Goal: Task Accomplishment & Management: Complete application form

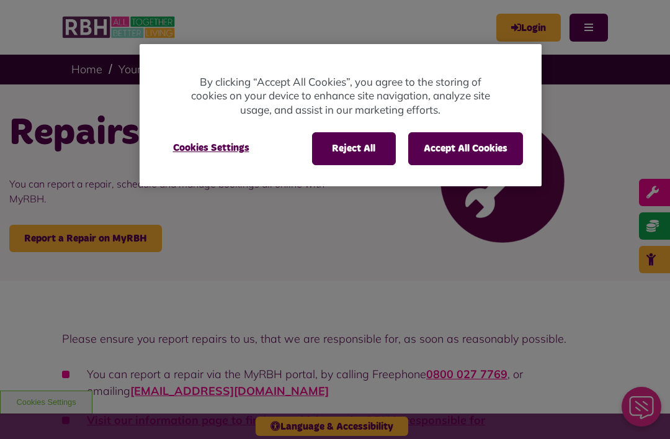
click at [491, 150] on button "Accept All Cookies" at bounding box center [465, 148] width 115 height 32
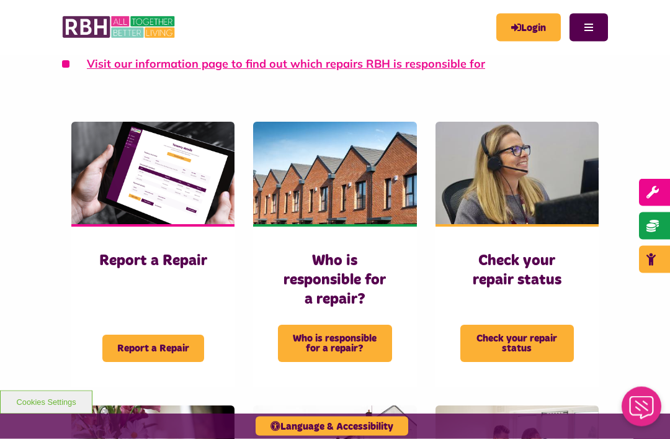
scroll to position [356, 0]
click at [180, 348] on span "Report a Repair" at bounding box center [153, 347] width 102 height 27
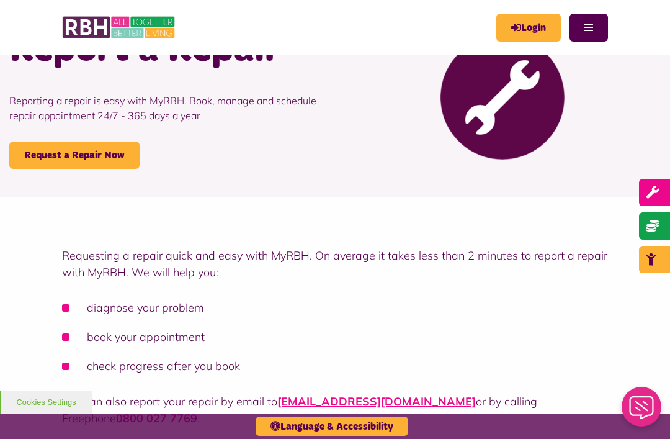
scroll to position [83, 0]
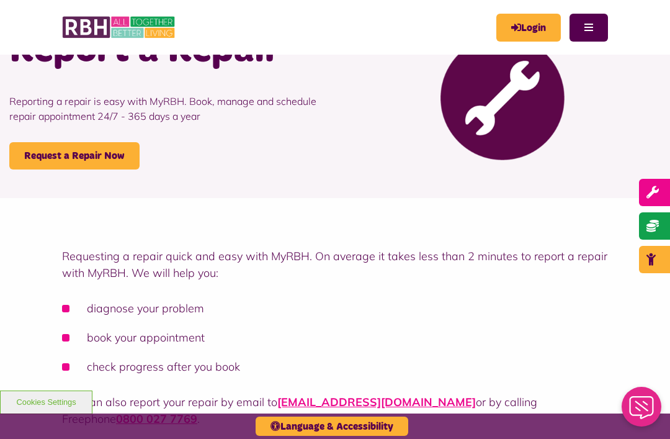
click at [100, 154] on link "Request a Repair Now" at bounding box center [74, 155] width 130 height 27
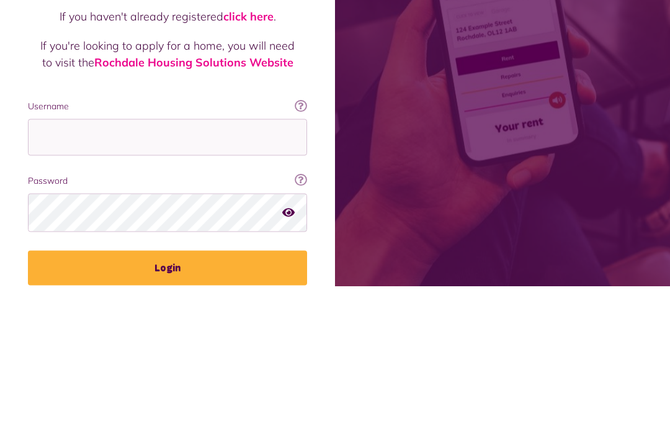
scroll to position [153, 0]
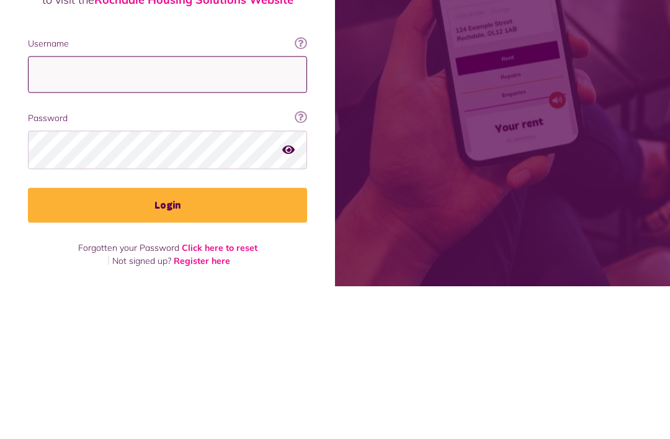
type input "**********"
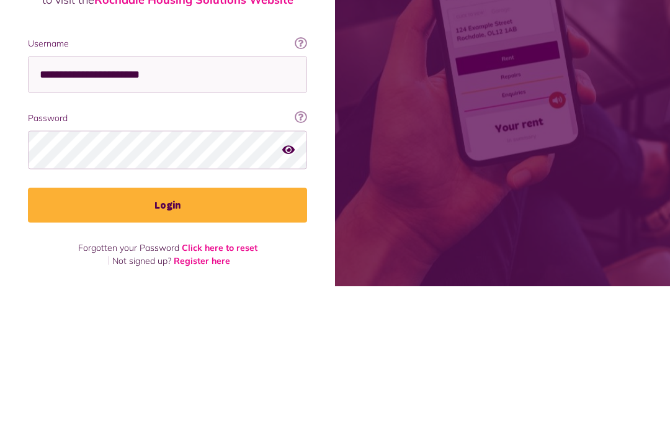
click at [168, 341] on button "Login" at bounding box center [167, 358] width 279 height 35
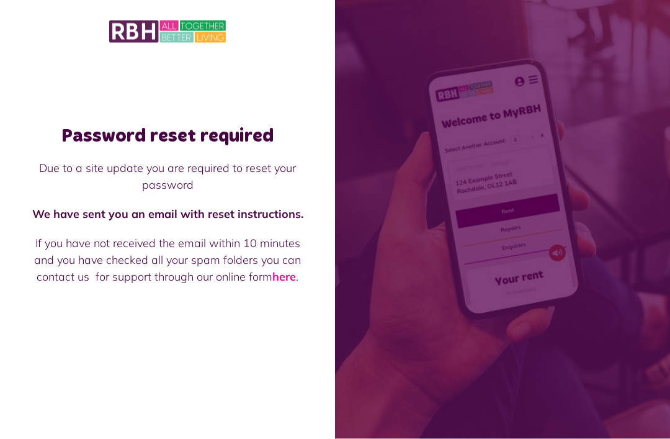
scroll to position [40, 0]
click at [390, 47] on span at bounding box center [502, 219] width 335 height 439
click at [290, 284] on link "here" at bounding box center [284, 276] width 24 height 14
click at [291, 284] on link "here" at bounding box center [284, 276] width 24 height 14
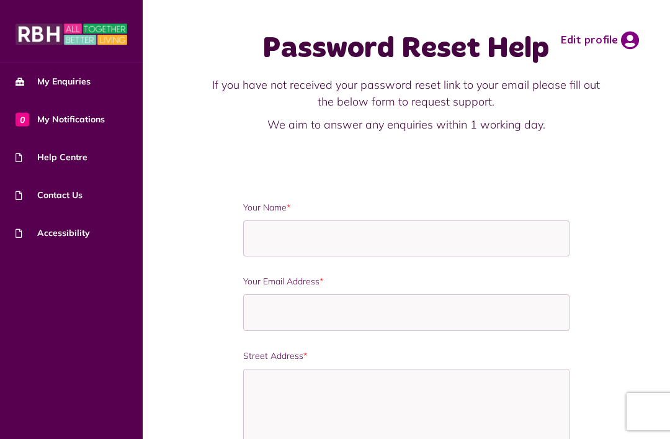
click at [78, 87] on span "My Enquiries" at bounding box center [53, 81] width 75 height 13
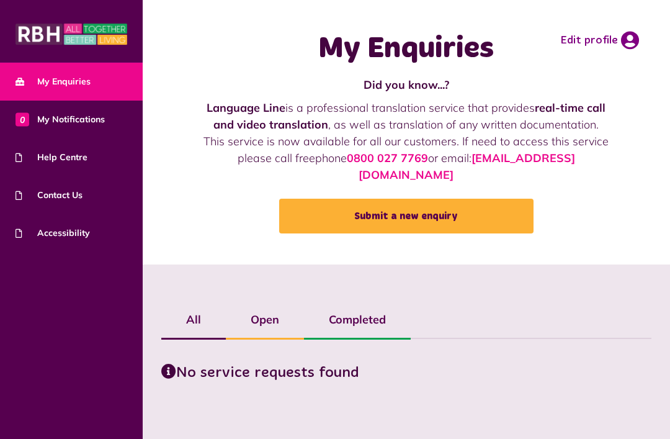
click at [91, 120] on span "0 My Notifications" at bounding box center [60, 119] width 89 height 13
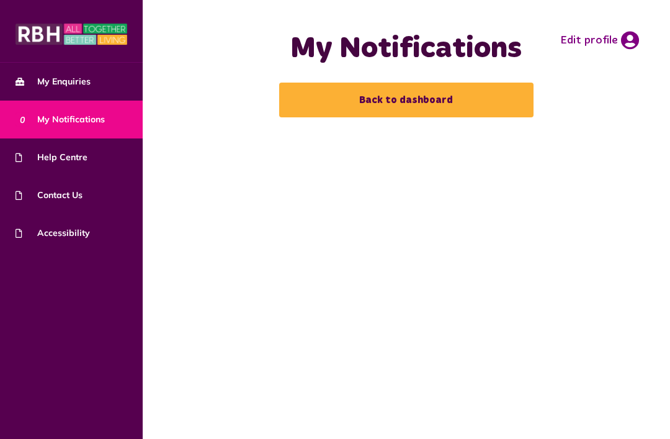
click at [77, 161] on span "Help Centre" at bounding box center [52, 157] width 72 height 13
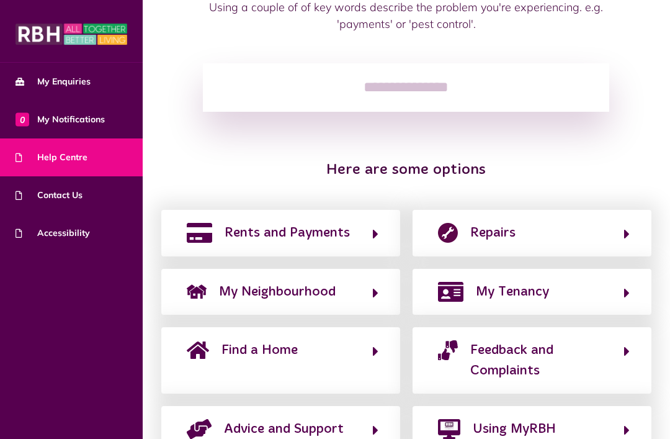
scroll to position [145, 0]
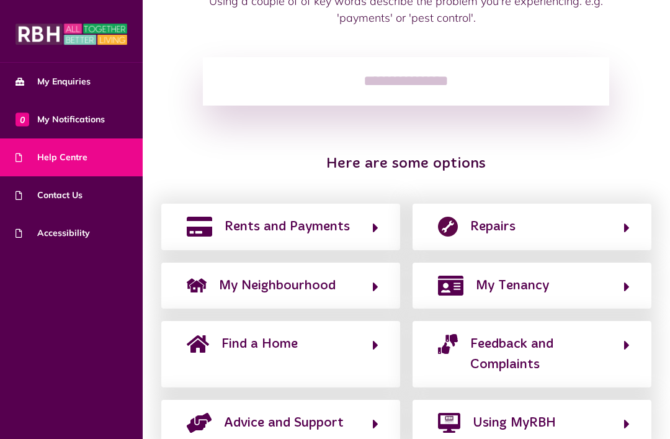
click at [624, 234] on button "Repairs" at bounding box center [531, 226] width 195 height 21
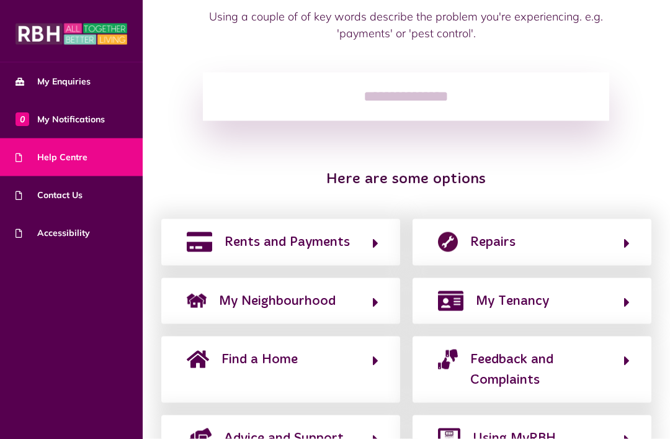
scroll to position [87, 0]
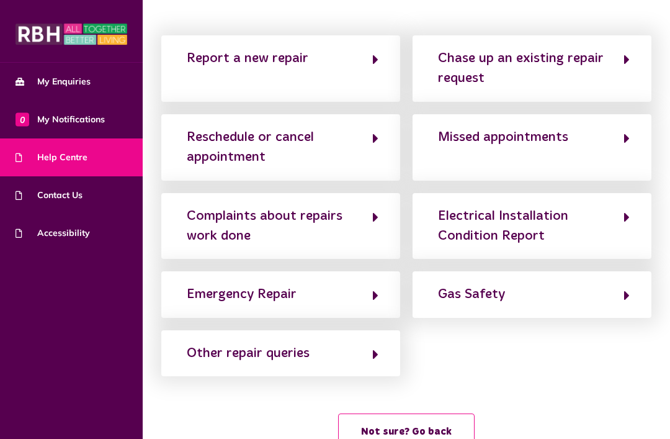
click at [367, 69] on button "Report a new repair" at bounding box center [280, 69] width 195 height 42
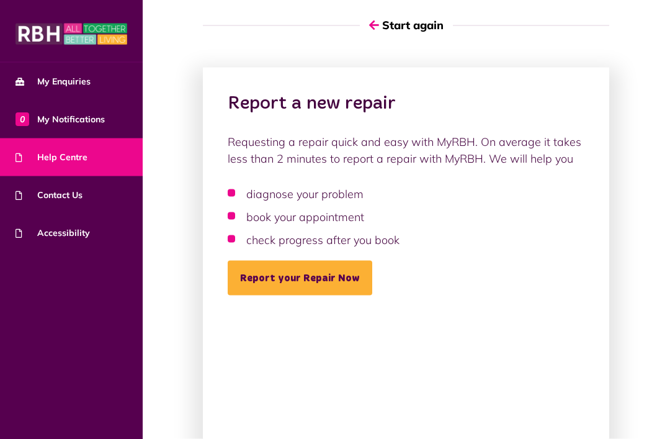
scroll to position [0, 0]
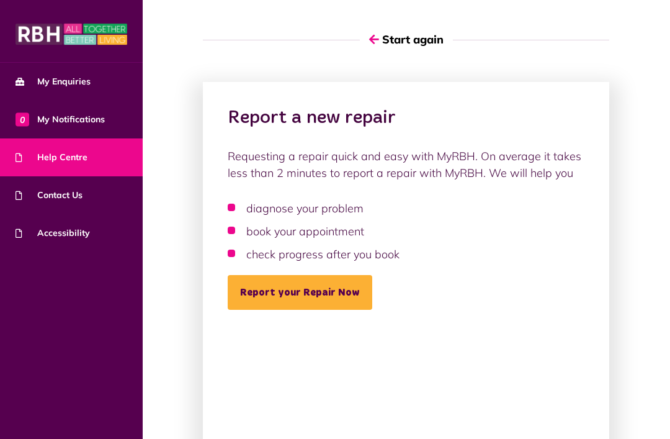
click at [342, 298] on link "Report your Repair Now" at bounding box center [300, 292] width 145 height 35
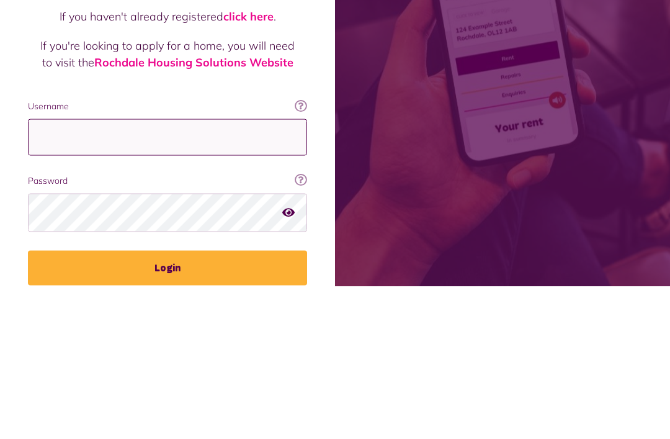
type input "**********"
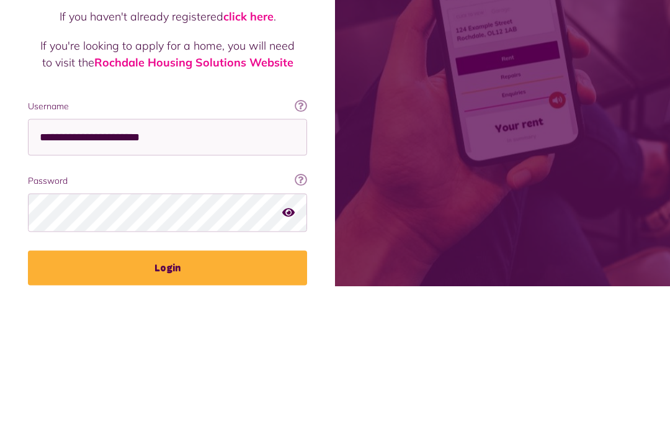
click at [168, 403] on button "Login" at bounding box center [167, 420] width 279 height 35
